Goal: Use online tool/utility

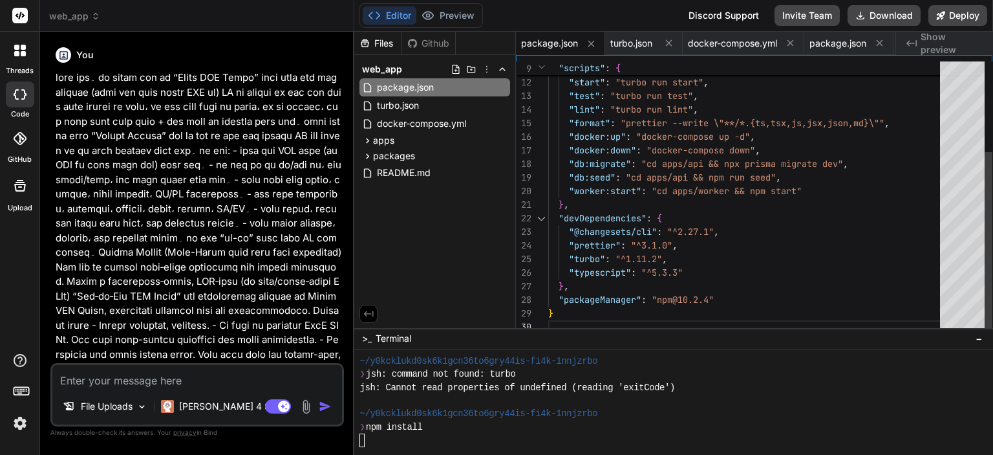
scroll to position [1121, 0]
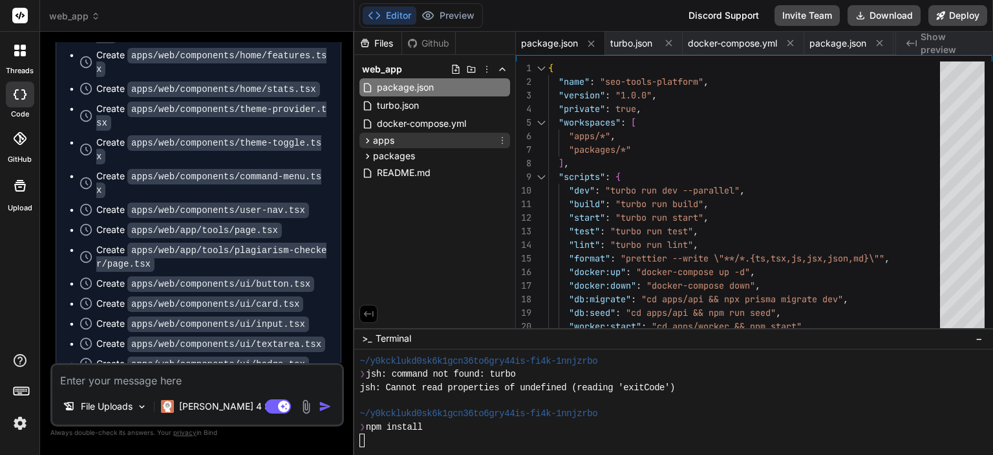
click at [383, 138] on span "apps" at bounding box center [383, 140] width 21 height 13
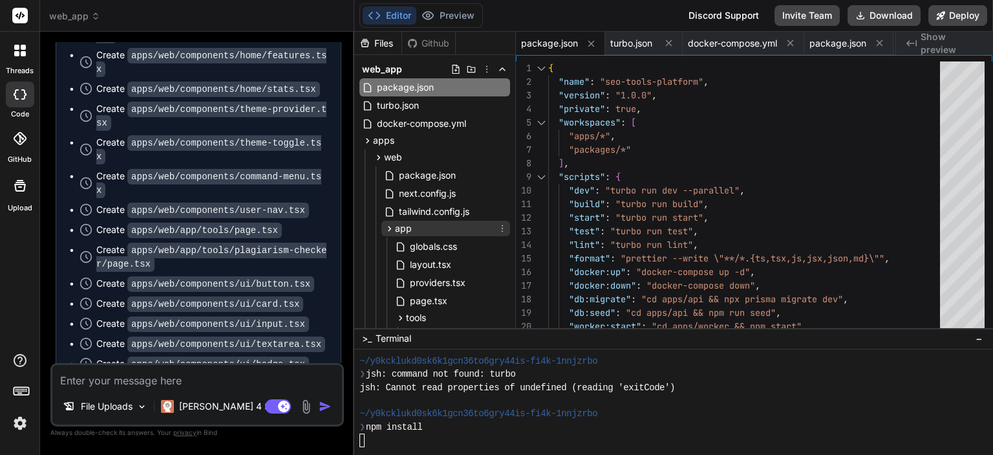
click at [385, 225] on icon at bounding box center [389, 228] width 11 height 11
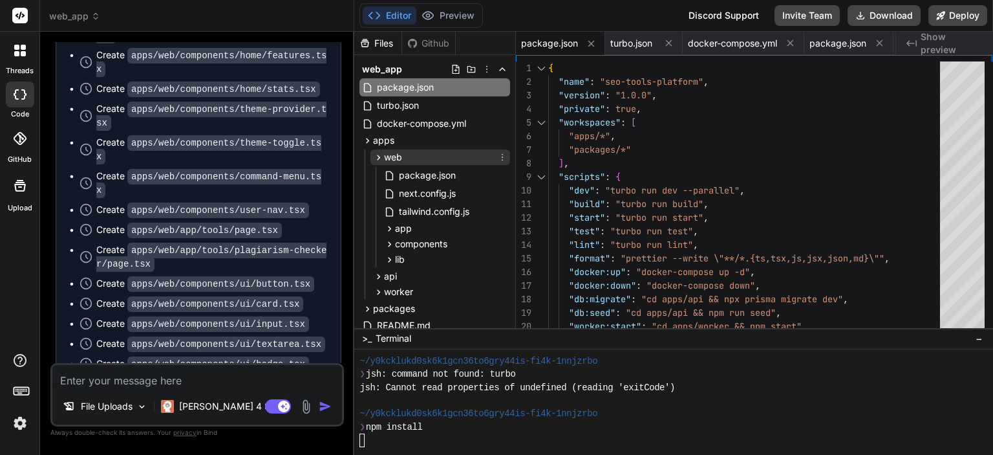
click at [378, 158] on icon at bounding box center [379, 157] width 3 height 5
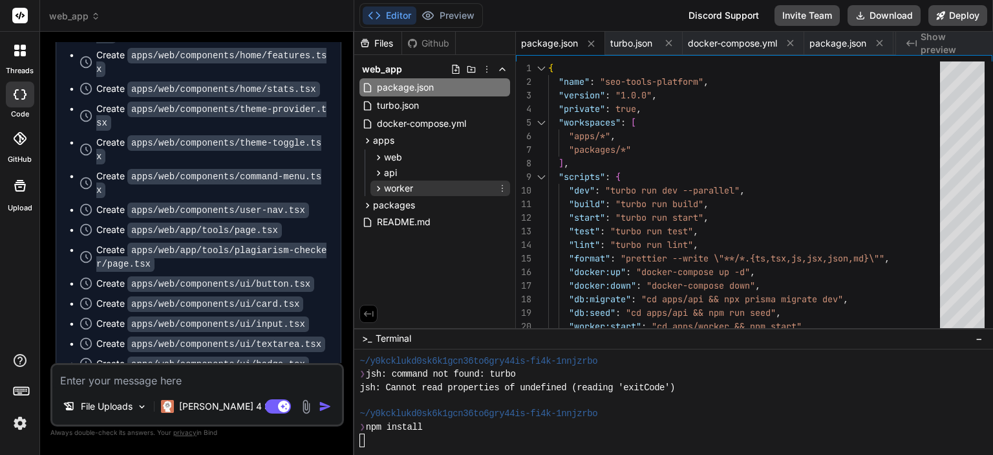
click at [376, 186] on icon at bounding box center [378, 188] width 11 height 11
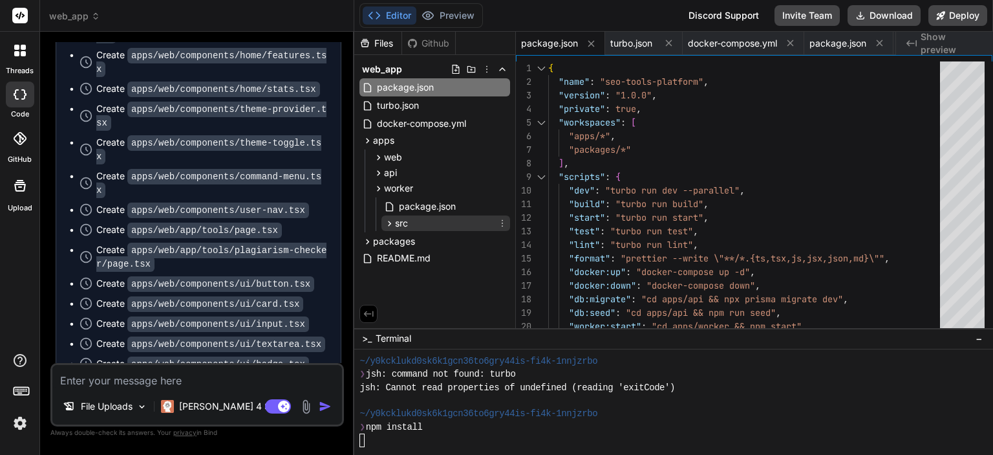
click at [387, 219] on icon at bounding box center [389, 223] width 11 height 11
click at [385, 224] on icon at bounding box center [389, 223] width 11 height 11
click at [378, 186] on icon at bounding box center [378, 188] width 11 height 11
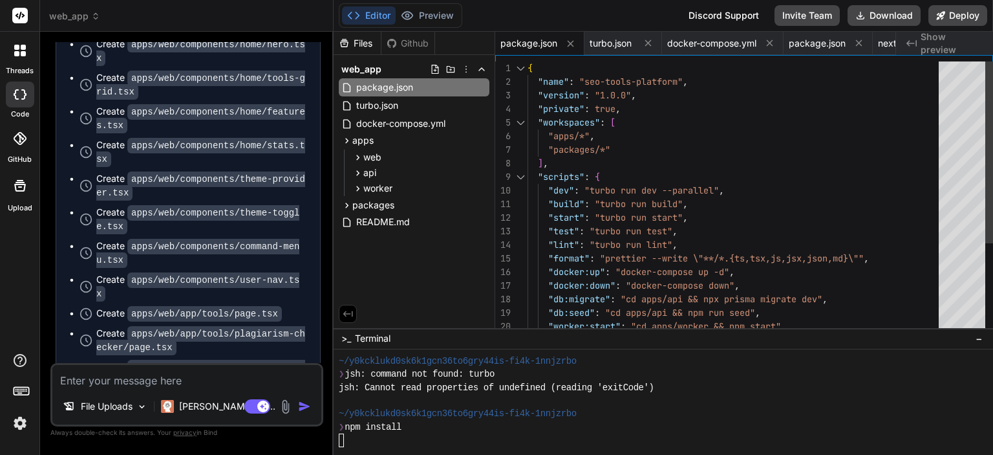
scroll to position [6969, 0]
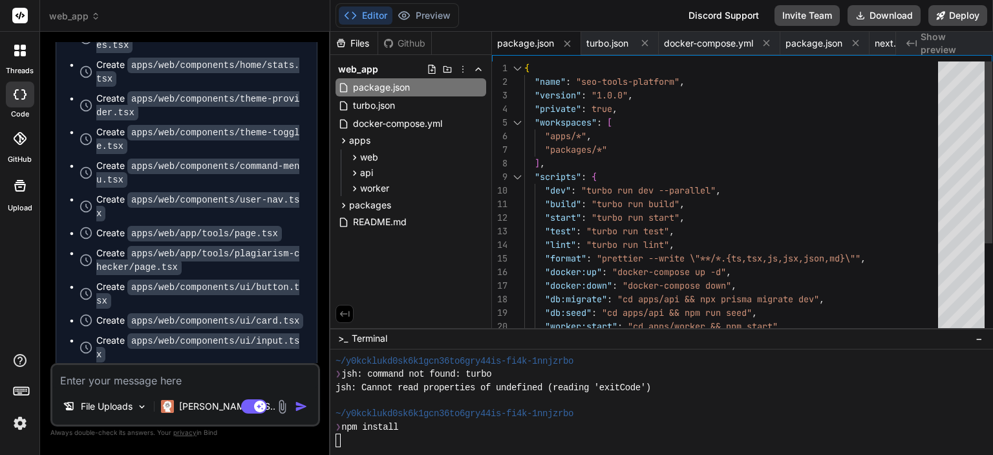
drag, startPoint x: 354, startPoint y: 342, endPoint x: 303, endPoint y: 342, distance: 51.1
click at [303, 342] on div "Bind AI Web Search Created with Pixso. Code Generator You Bind AI 🔹 Project : A…" at bounding box center [185, 243] width 290 height 423
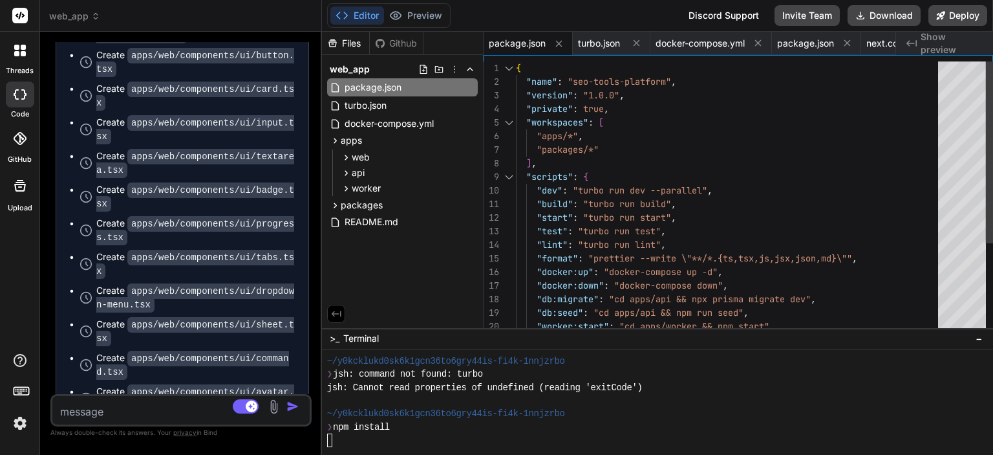
scroll to position [7329, 0]
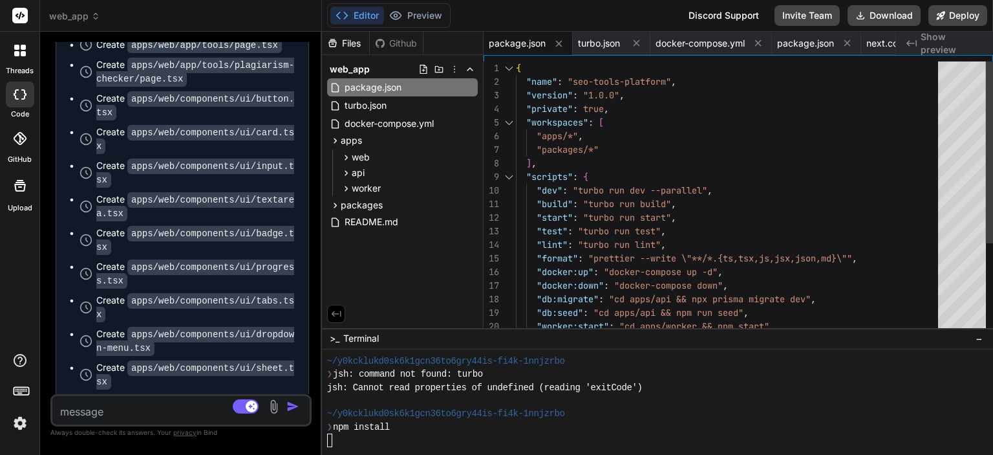
type textarea "x"
drag, startPoint x: 330, startPoint y: 320, endPoint x: 294, endPoint y: 326, distance: 36.0
click at [294, 326] on div "Bind AI Web Search Created with Pixso. Code Generator You Bind AI 🔹 Project : A…" at bounding box center [181, 243] width 283 height 423
type textarea "{ "name": "seo-tools-platform", "version": "1.0.0", "private": true, "workspace…"
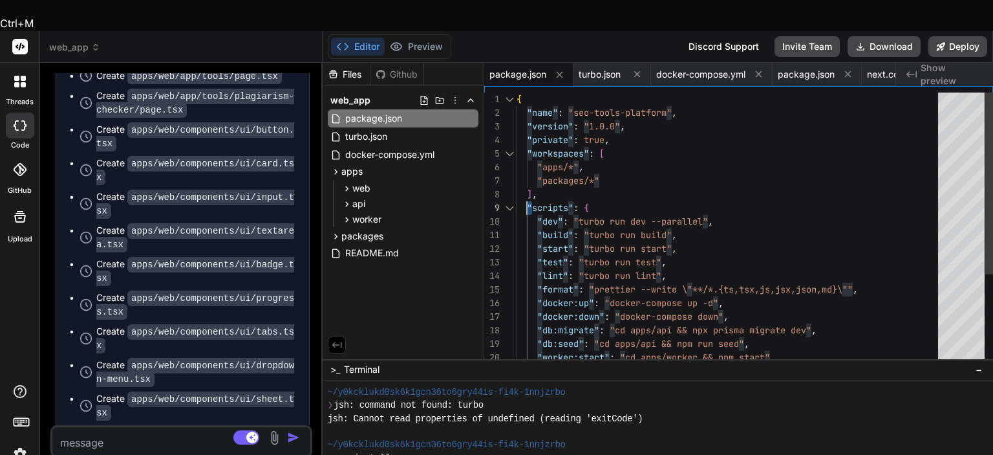
click at [529, 165] on div ""dev" : "turbo run dev --parallel" , "build" : "turbo run build" , "start" : "t…" at bounding box center [731, 295] width 429 height 407
click at [549, 171] on div ""dev" : "turbo run dev --parallel" , "build" : "turbo run build" , "start" : "t…" at bounding box center [731, 295] width 429 height 407
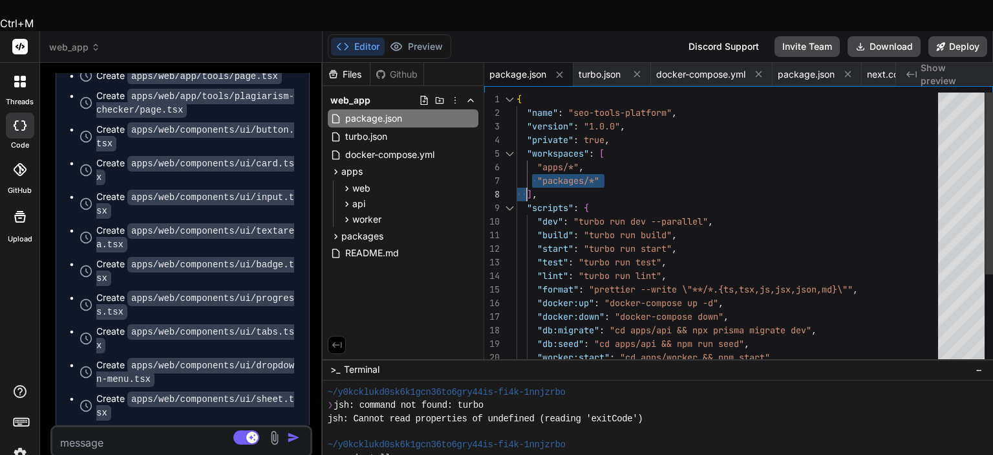
click at [527, 162] on div ""dev" : "turbo run dev --parallel" , "build" : "turbo run build" , "start" : "t…" at bounding box center [731, 295] width 429 height 407
click at [563, 162] on div ""dev" : "turbo run dev --parallel" , "build" : "turbo run build" , "start" : "t…" at bounding box center [731, 295] width 429 height 407
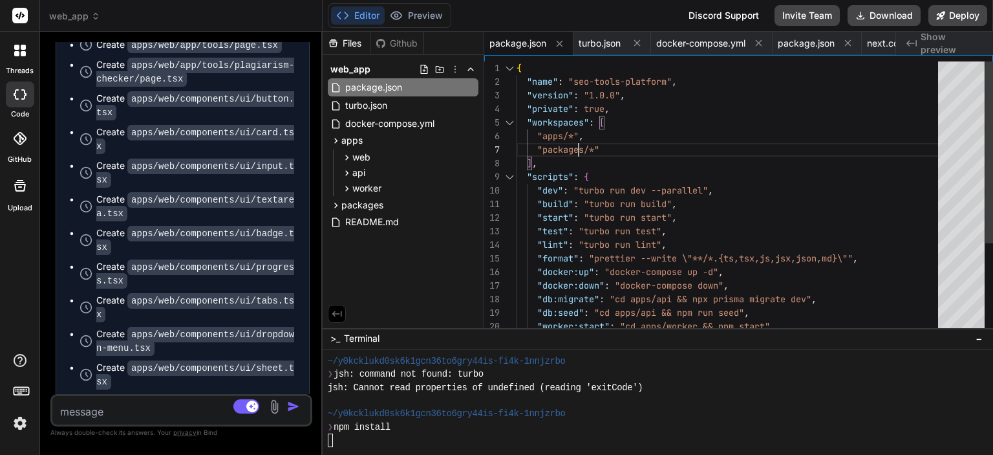
click at [577, 145] on div ""dev" : "turbo run dev --parallel" , "build" : "turbo run build" , "start" : "t…" at bounding box center [731, 264] width 429 height 407
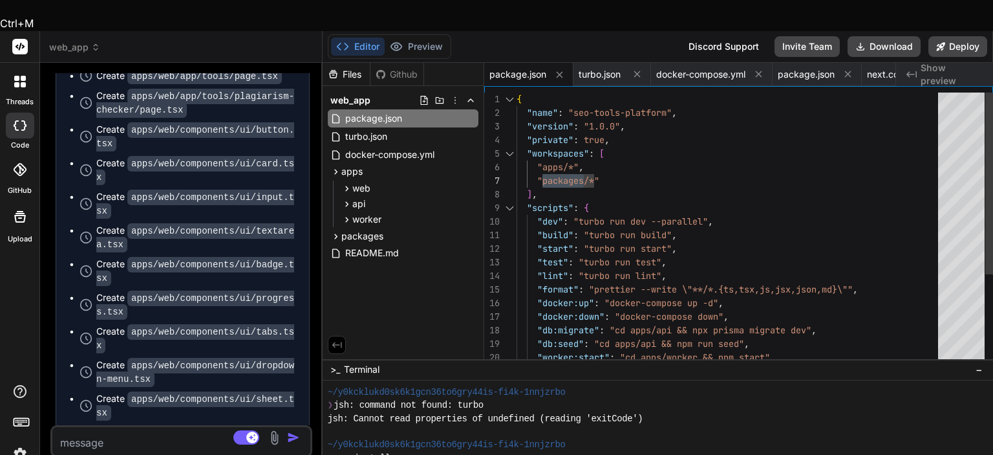
click at [557, 135] on div ""dev" : "turbo run dev --parallel" , "build" : "turbo run build" , "start" : "t…" at bounding box center [731, 295] width 429 height 407
click at [557, 131] on div ""dev" : "turbo run dev --parallel" , "build" : "turbo run build" , "start" : "t…" at bounding box center [731, 295] width 429 height 407
